Goal: Information Seeking & Learning: Learn about a topic

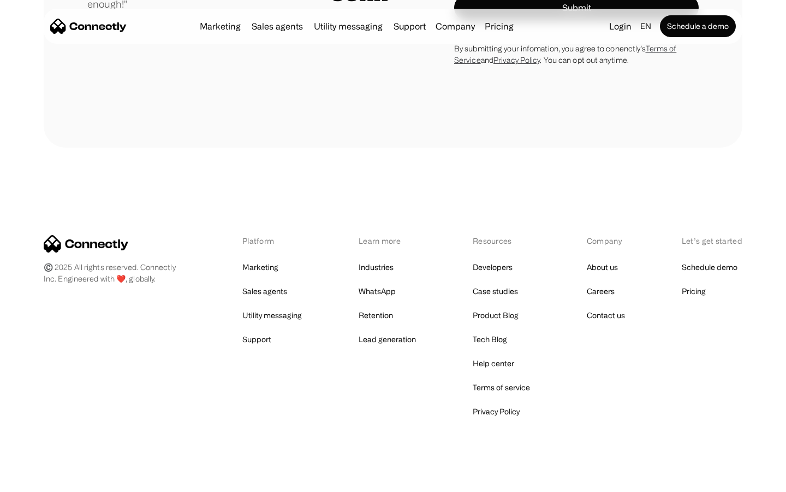
scroll to position [3041, 0]
